Goal: Check status: Check status

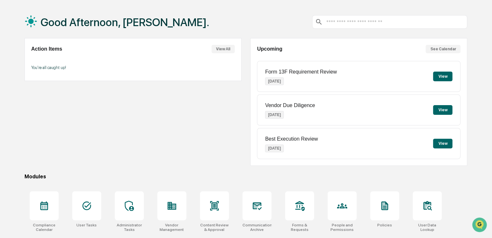
scroll to position [74, 0]
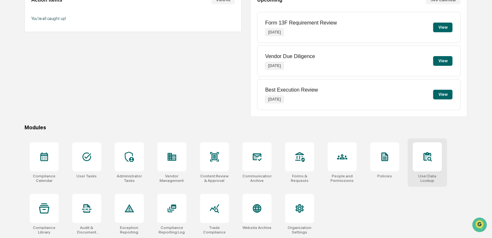
click at [435, 158] on div at bounding box center [426, 156] width 29 height 29
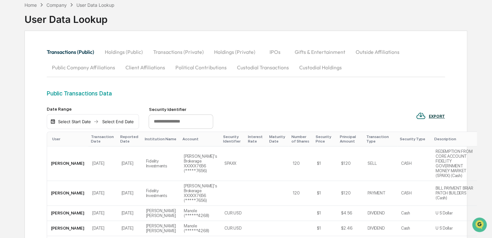
click at [251, 68] on button "Custodial Transactions" at bounding box center [262, 67] width 62 height 15
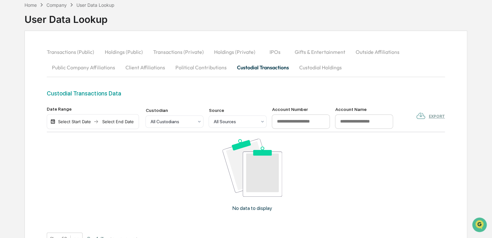
click at [78, 117] on div "Select Start Date Select End Date" at bounding box center [93, 121] width 92 height 15
click at [81, 121] on div "Select Start Date" at bounding box center [74, 121] width 35 height 5
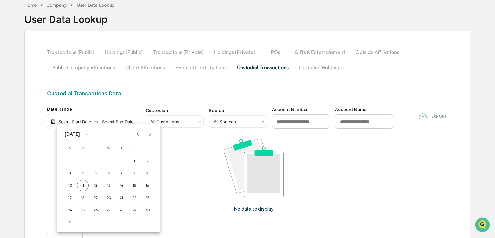
click at [139, 135] on icon "Previous month" at bounding box center [137, 134] width 7 height 7
click at [101, 161] on button "1" at bounding box center [96, 161] width 12 height 12
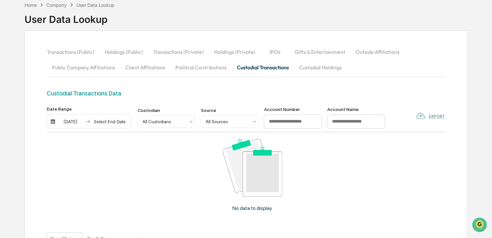
click at [117, 123] on div "Select End Date" at bounding box center [109, 121] width 35 height 5
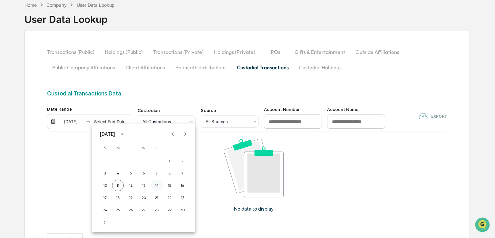
click at [157, 184] on button "14" at bounding box center [157, 185] width 12 height 12
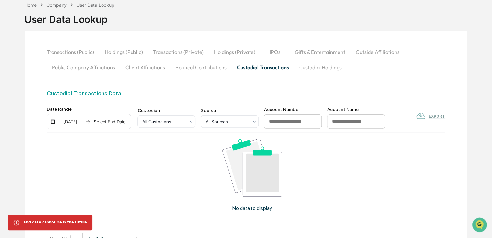
click at [97, 119] on div "Select End Date" at bounding box center [109, 121] width 35 height 5
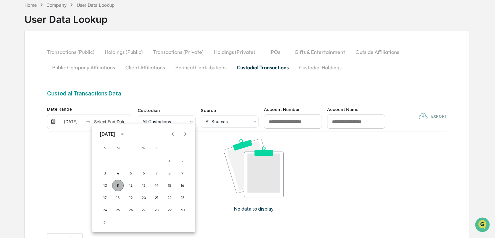
click at [114, 186] on button "11" at bounding box center [118, 185] width 12 height 12
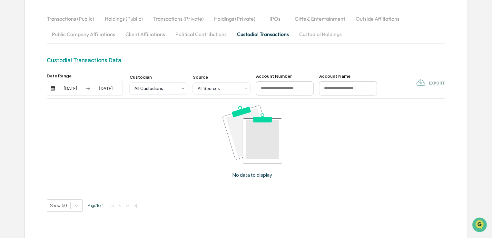
scroll to position [28, 0]
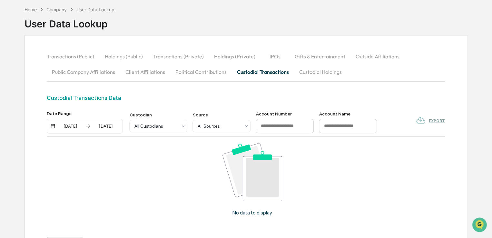
click at [313, 71] on button "Custodial Holdings" at bounding box center [320, 71] width 53 height 15
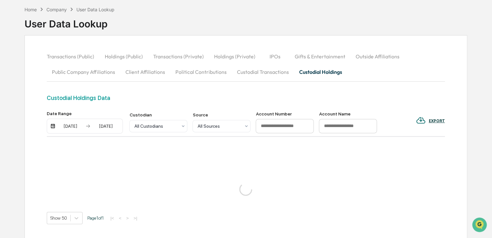
click at [60, 129] on div "08/10/2025 08/10/2025" at bounding box center [85, 126] width 76 height 15
click at [70, 124] on div "08/10/2025" at bounding box center [70, 125] width 27 height 5
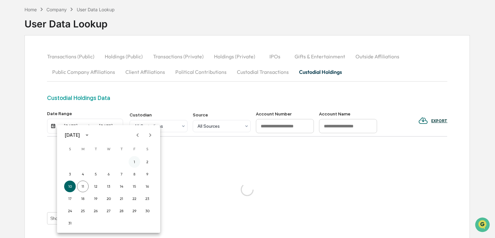
click at [134, 160] on button "1" at bounding box center [135, 162] width 12 height 12
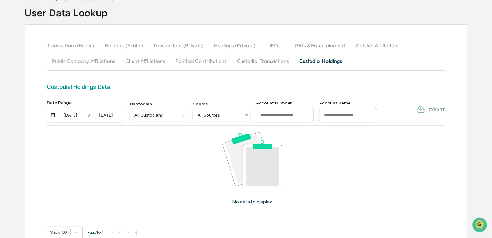
scroll to position [0, 0]
